Goal: Contribute content: Add original content to the website for others to see

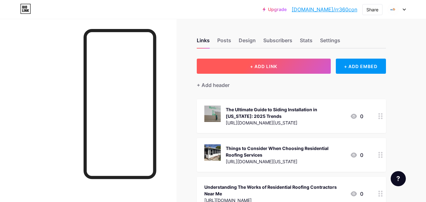
click at [285, 66] on button "+ ADD LINK" at bounding box center [264, 66] width 134 height 15
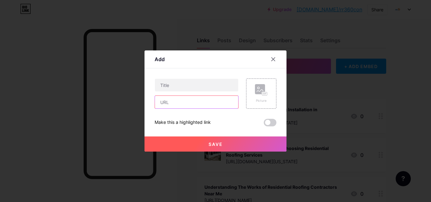
click at [179, 104] on input "text" at bounding box center [196, 102] width 83 height 13
paste input "[URL][DOMAIN_NAME]"
type input "[URL][DOMAIN_NAME]"
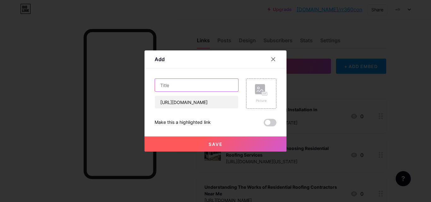
click at [199, 90] on input "text" at bounding box center [196, 85] width 83 height 13
paste input "Installing Composite Deck Boards: Choosing The Right Deck Layout Design"
type input "Installing Composite Deck Boards: Choosing The Right Deck Layout Design"
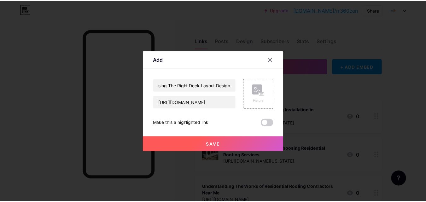
scroll to position [0, 0]
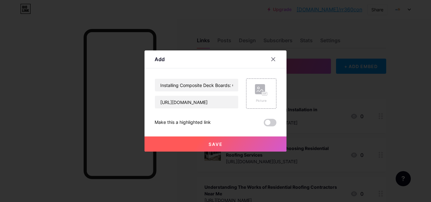
click at [204, 56] on div "Add" at bounding box center [216, 61] width 142 height 15
click at [268, 95] on div "Picture" at bounding box center [261, 94] width 30 height 30
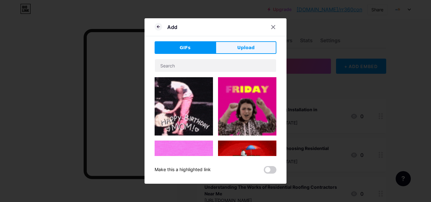
click at [251, 46] on span "Upload" at bounding box center [245, 47] width 17 height 7
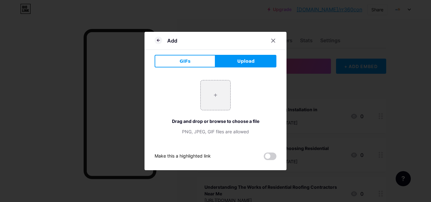
click at [198, 99] on div "+ Drag and drop or browse to choose a file PNG, JPEG, GIF files are allowed" at bounding box center [216, 107] width 122 height 55
click at [211, 98] on input "file" at bounding box center [216, 95] width 30 height 30
type input "C:\fakepath\IMG_4315.jpg"
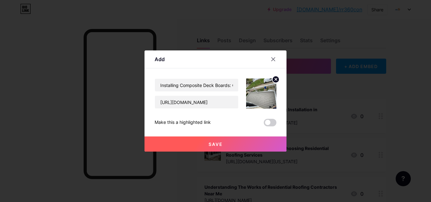
click at [213, 149] on button "Save" at bounding box center [216, 144] width 142 height 15
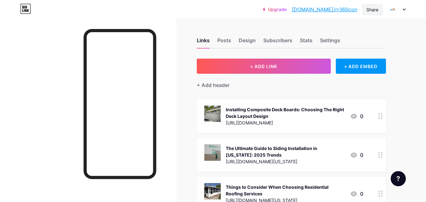
click at [373, 13] on div "Share" at bounding box center [373, 9] width 20 height 11
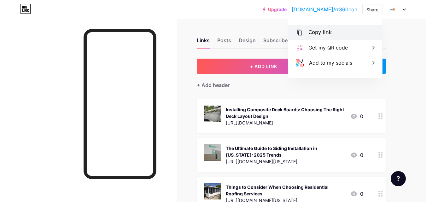
click at [320, 28] on div "Copy link" at bounding box center [335, 32] width 94 height 15
